Goal: Information Seeking & Learning: Learn about a topic

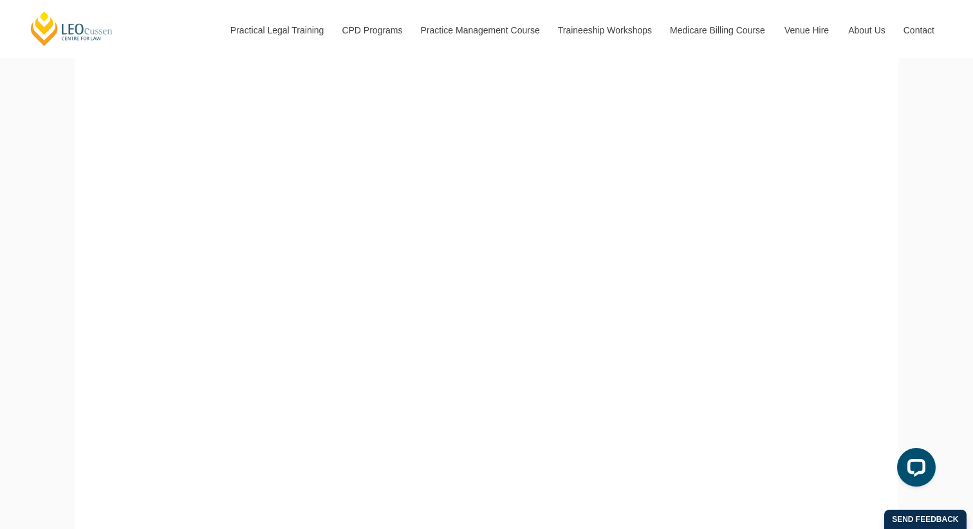
scroll to position [420, 0]
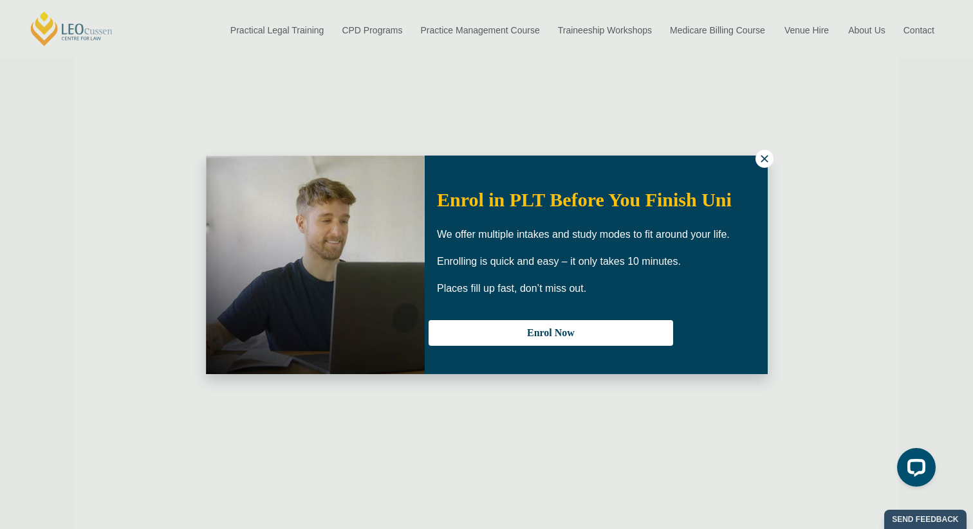
click at [763, 156] on icon at bounding box center [764, 159] width 12 height 12
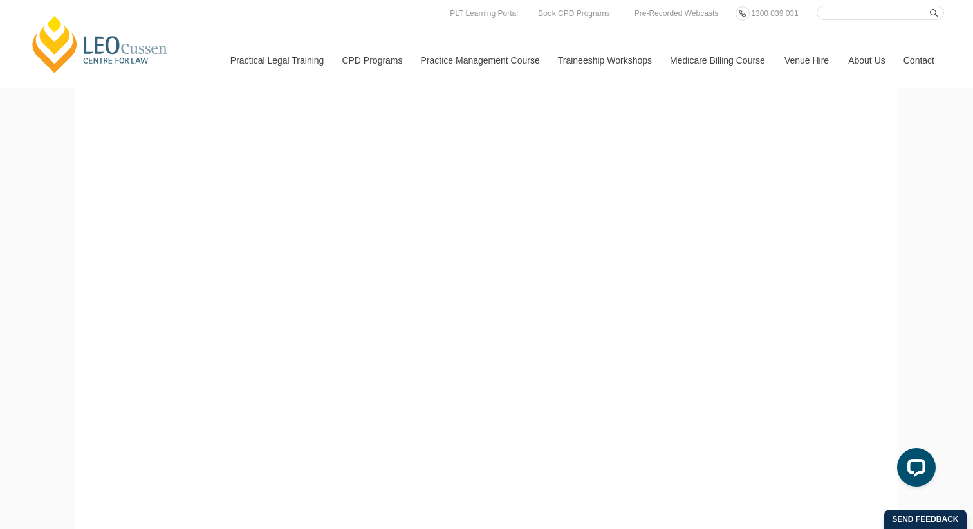
scroll to position [352, 0]
